Goal: Transaction & Acquisition: Purchase product/service

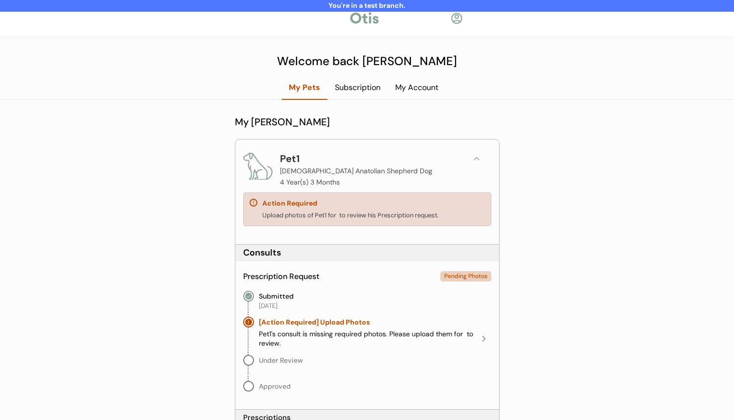
click at [476, 161] on icon at bounding box center [476, 159] width 10 height 10
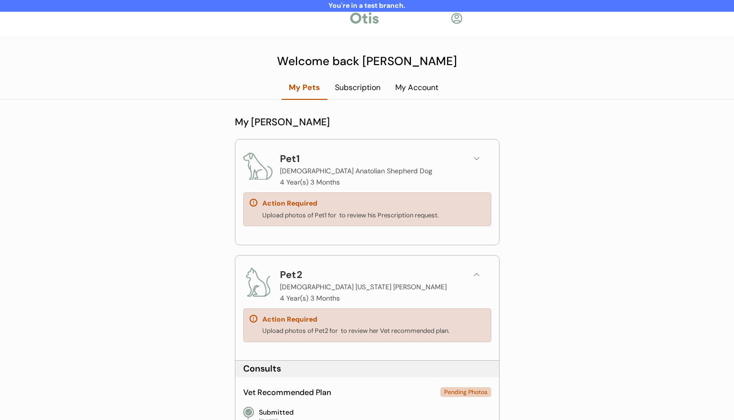
click at [474, 271] on icon at bounding box center [476, 275] width 10 height 10
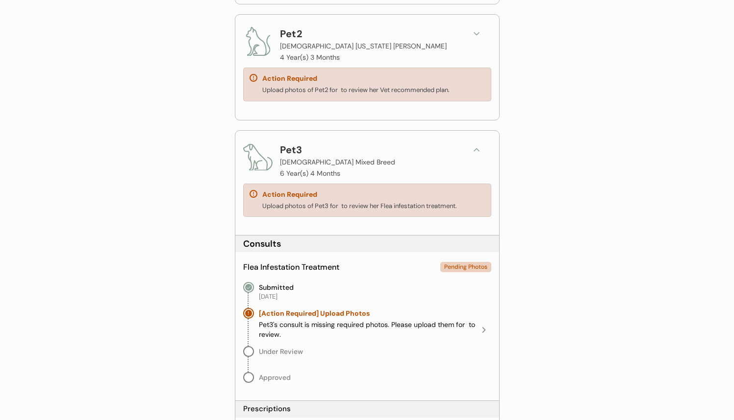
click at [472, 148] on icon at bounding box center [476, 150] width 10 height 10
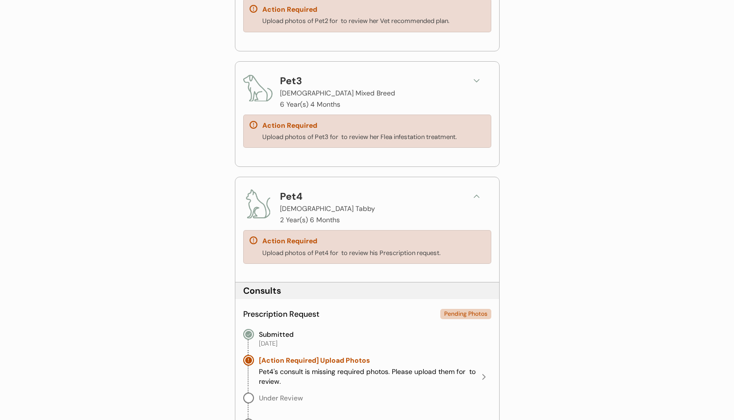
scroll to position [317, 0]
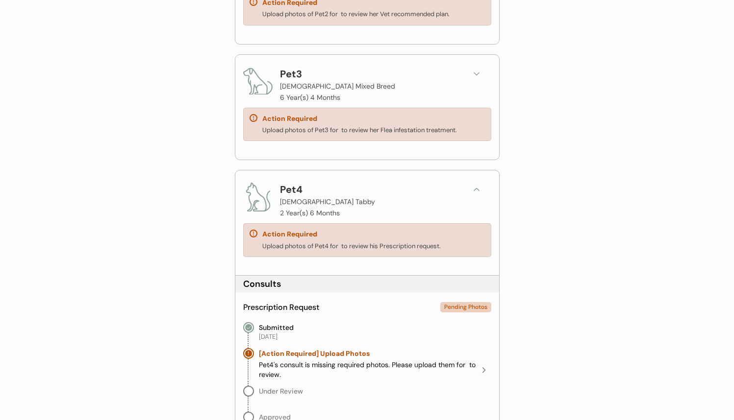
click at [472, 197] on div "Pet4 Male Tabby 2 Year(s) 6 Months" at bounding box center [367, 200] width 248 height 37
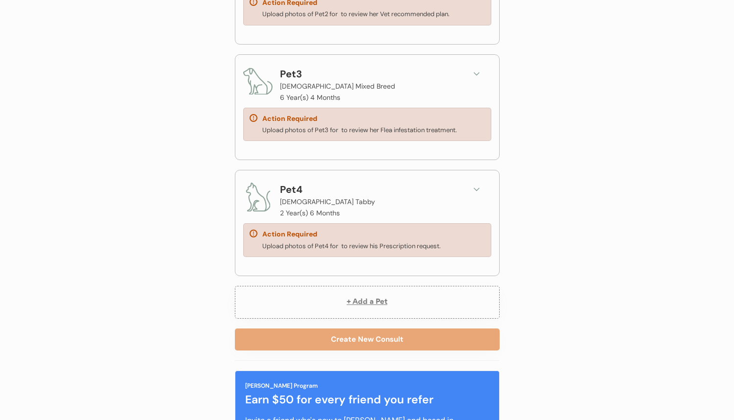
click at [481, 186] on icon at bounding box center [476, 190] width 10 height 10
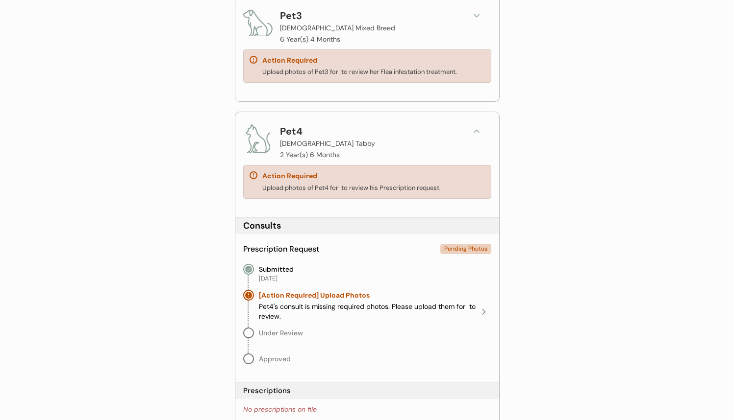
scroll to position [371, 0]
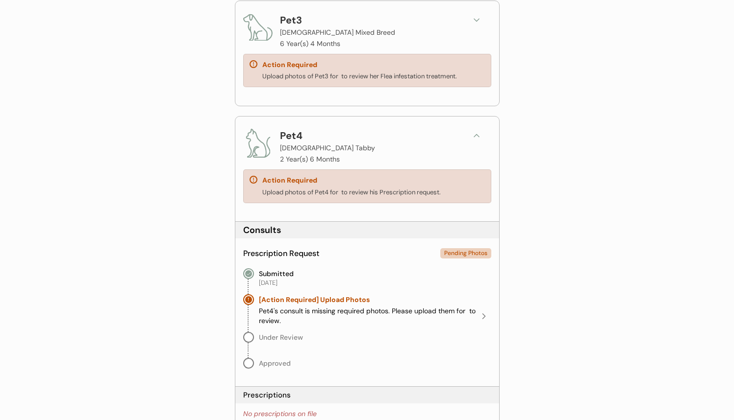
click at [481, 142] on button at bounding box center [476, 135] width 15 height 15
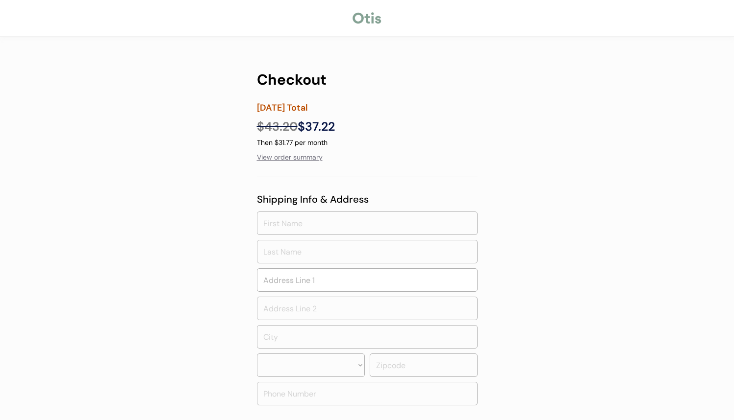
select select ""PLACEHOLDER_1427118222253""
